Goal: Information Seeking & Learning: Learn about a topic

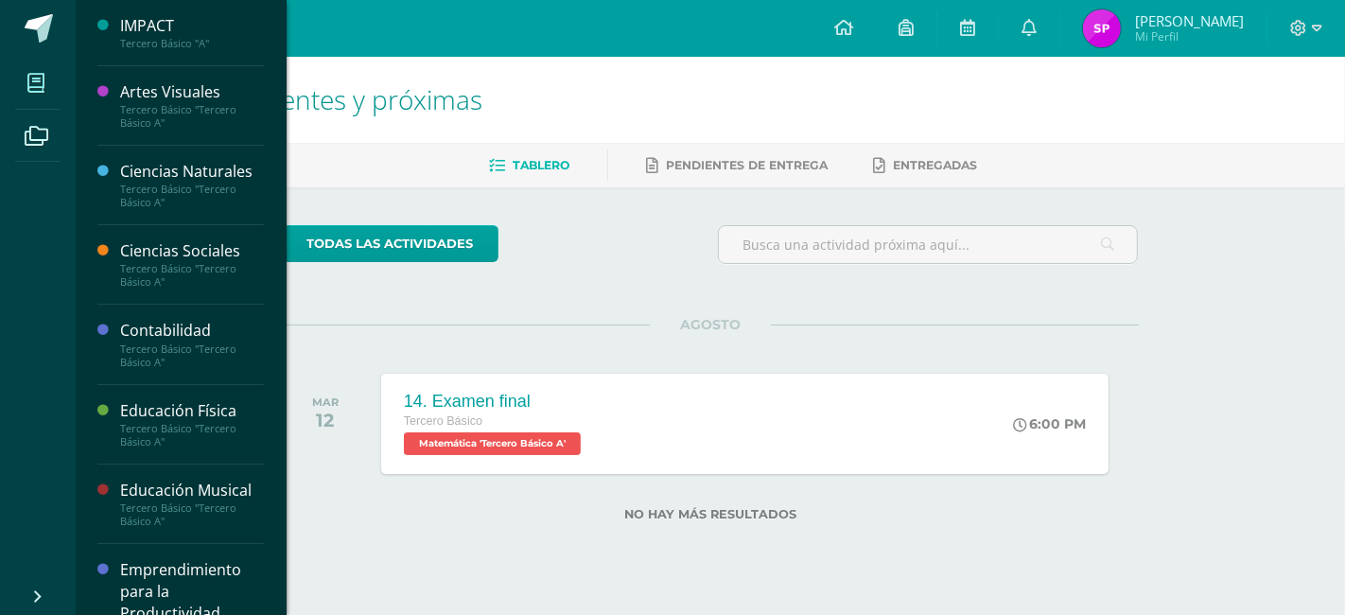
click at [34, 90] on icon at bounding box center [35, 83] width 17 height 19
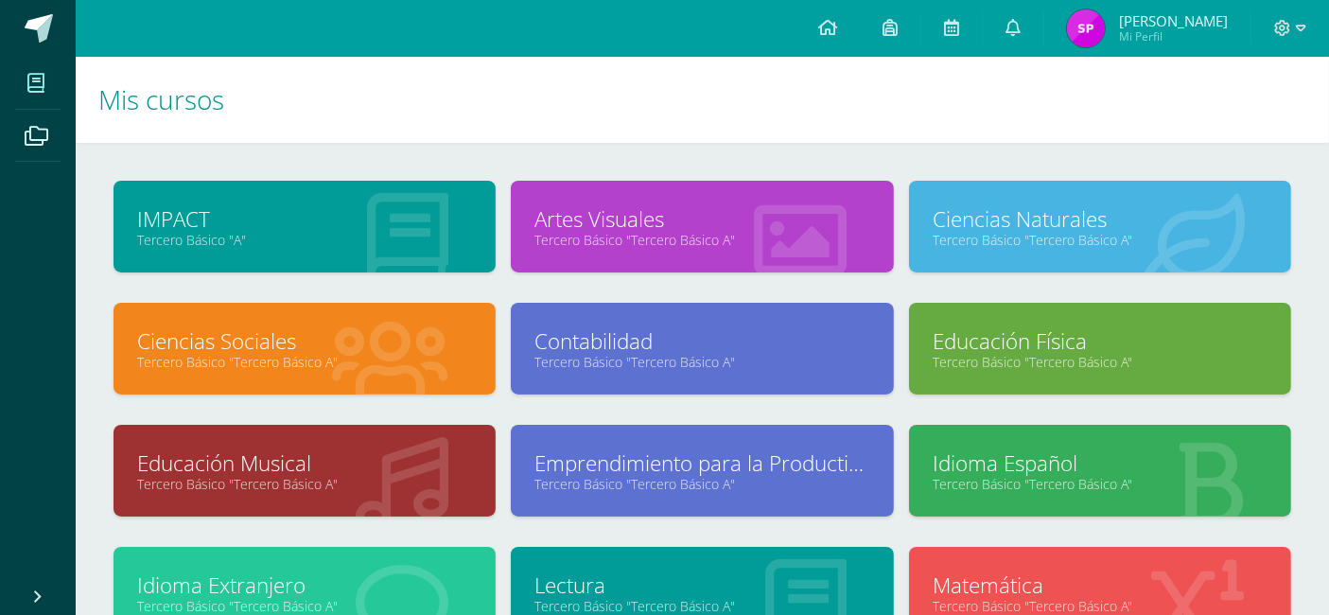
click at [1013, 225] on link "Ciencias Naturales" at bounding box center [1100, 218] width 335 height 29
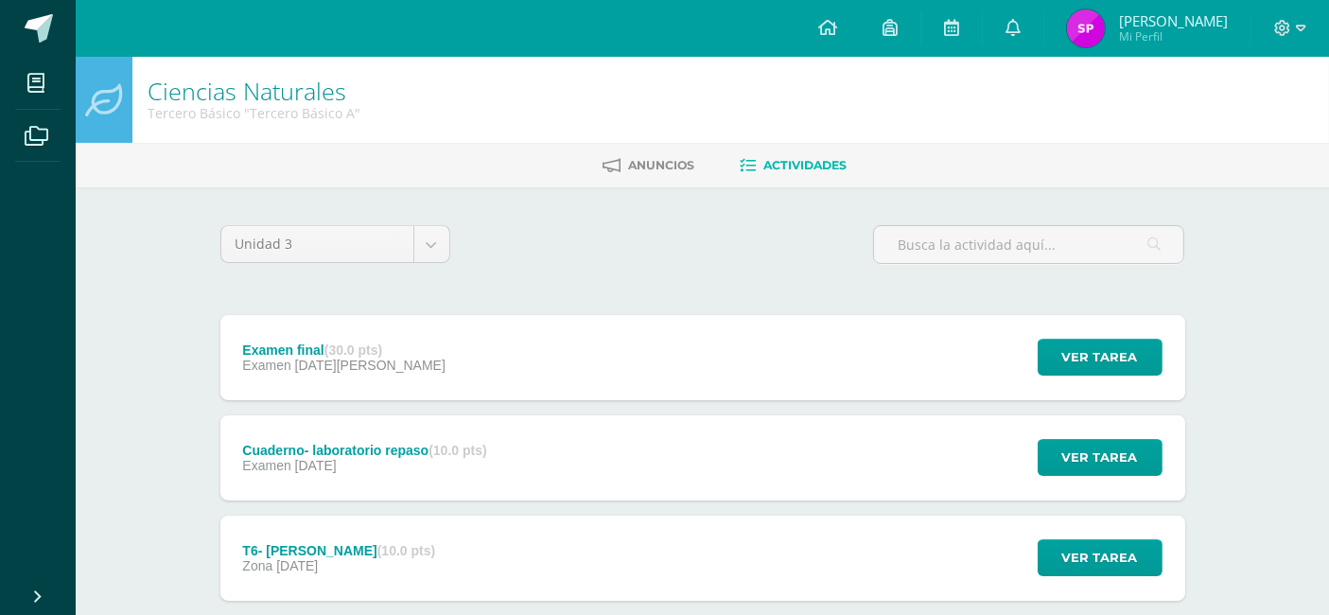
click at [456, 363] on div "Examen final (30.0 pts) Examen 08 de Agosto Ver tarea Examen final Ciencias Nat…" at bounding box center [702, 357] width 965 height 85
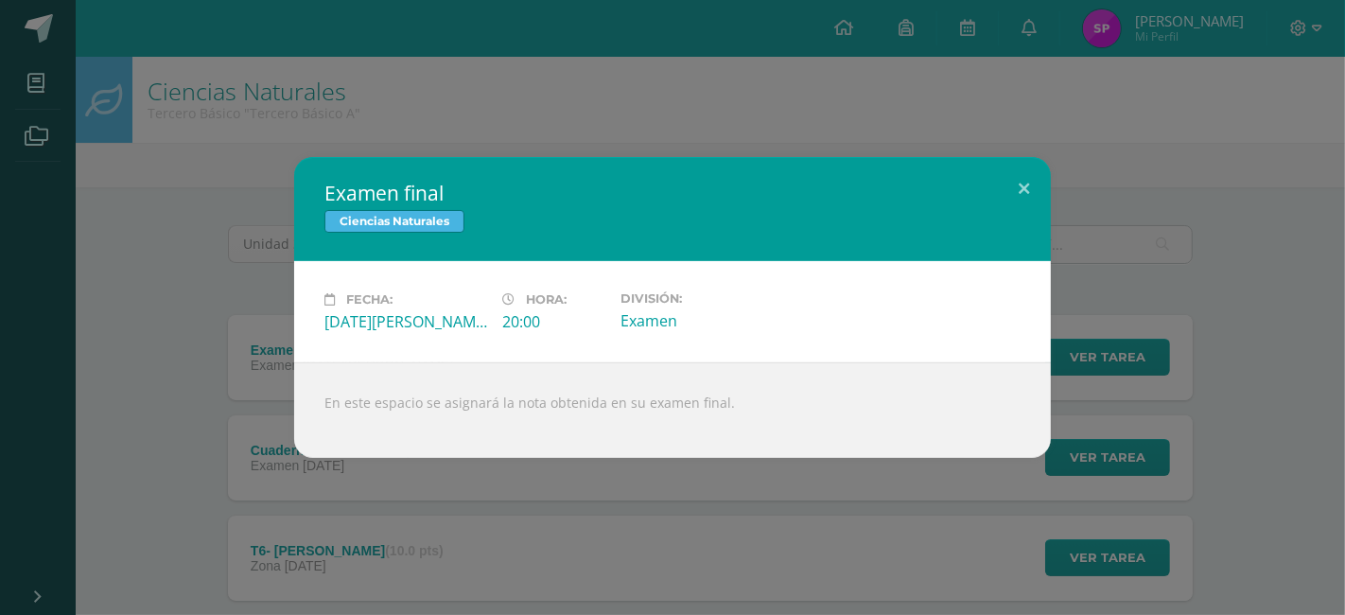
drag, startPoint x: 105, startPoint y: 368, endPoint x: 149, endPoint y: 379, distance: 45.0
click at [108, 369] on div "Examen final Ciencias Naturales Fecha: Viernes 08 de Agosto Hora: 20:00 Divisió…" at bounding box center [673, 307] width 1330 height 301
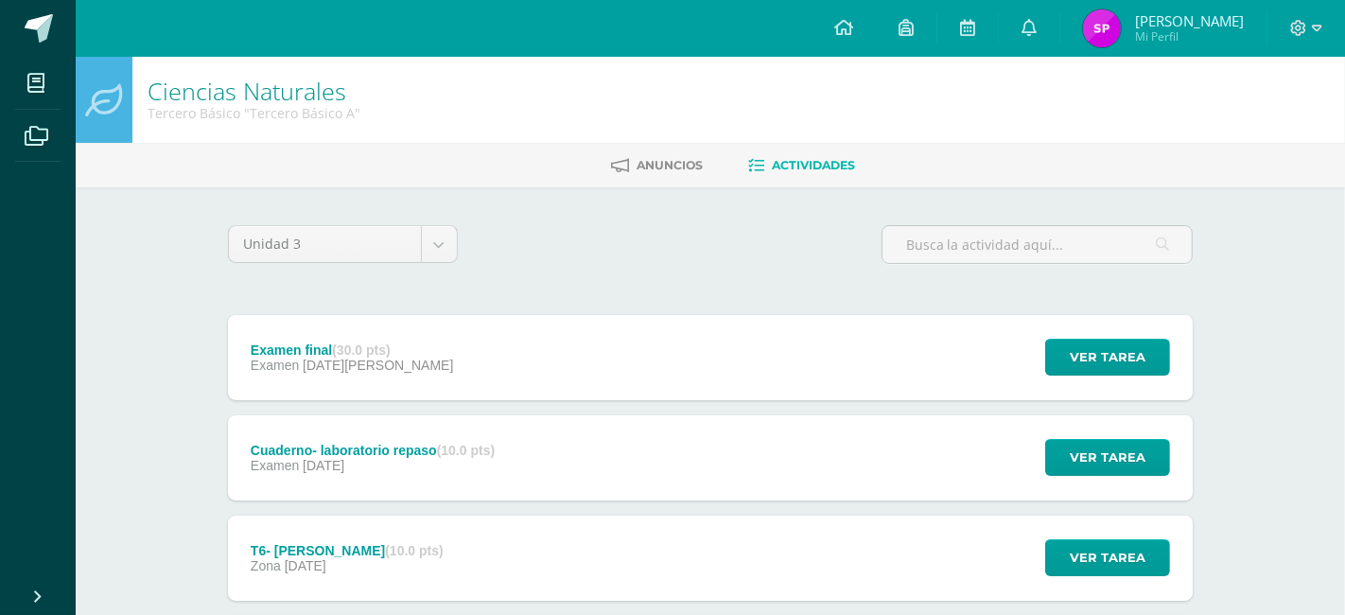
click at [278, 439] on div "Examen final Ciencias Naturales Fecha: Viernes 08 de Agosto Hora: 20:00 Divisió…" at bounding box center [673, 307] width 1330 height 301
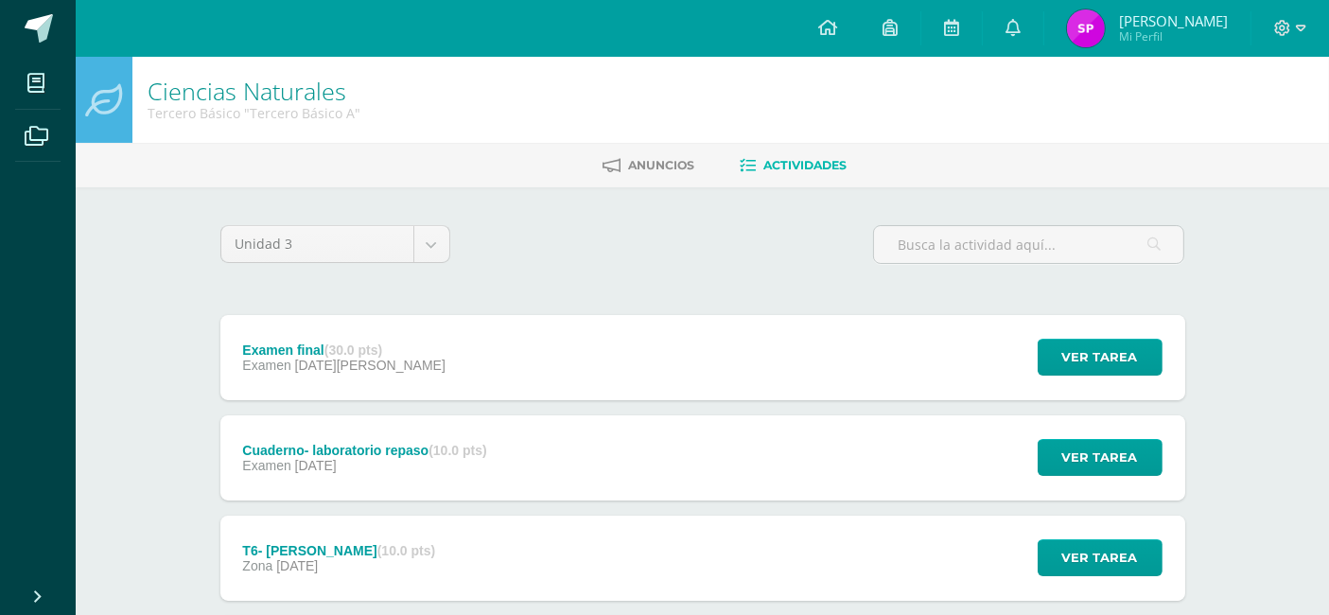
click at [337, 460] on span "31 de Julio" at bounding box center [316, 465] width 42 height 15
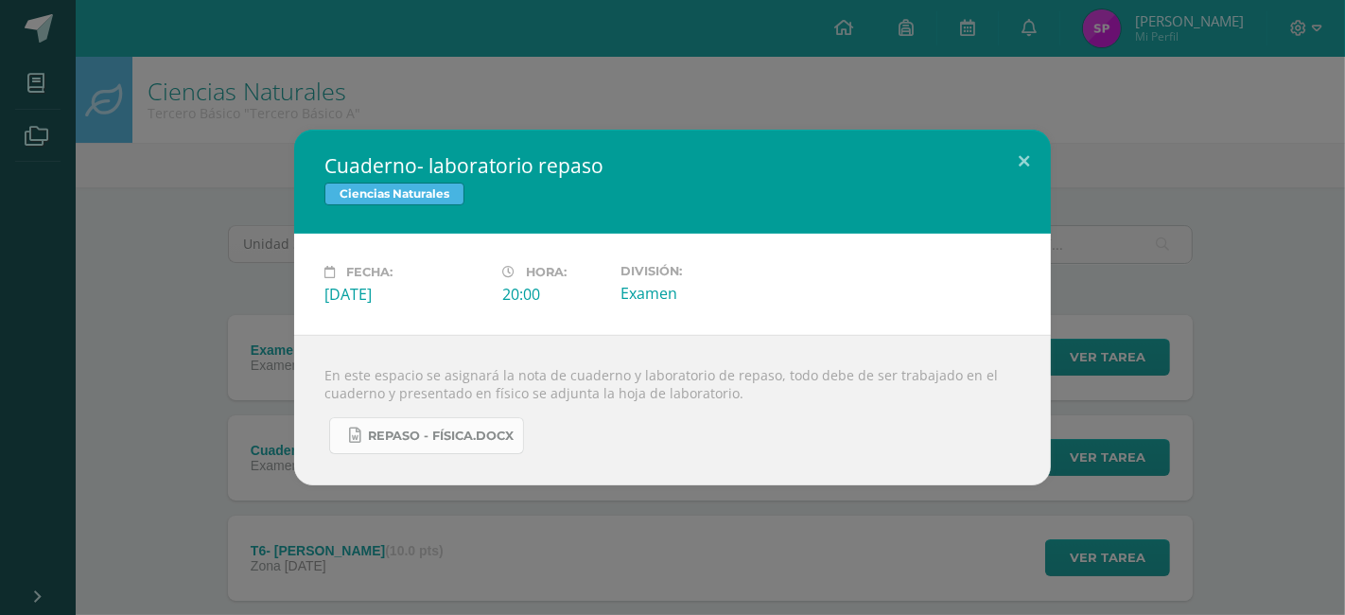
click at [411, 436] on span "Repaso - física.docx" at bounding box center [441, 436] width 146 height 15
